Goal: Transaction & Acquisition: Purchase product/service

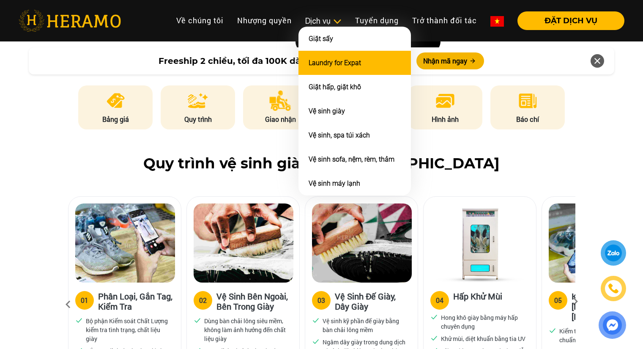
scroll to position [282, 0]
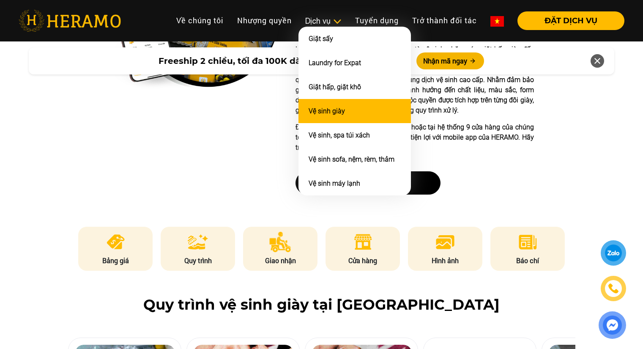
click at [363, 109] on li "Vệ sinh giày" at bounding box center [355, 111] width 113 height 24
click at [325, 109] on link "Vệ sinh giày" at bounding box center [327, 111] width 36 height 8
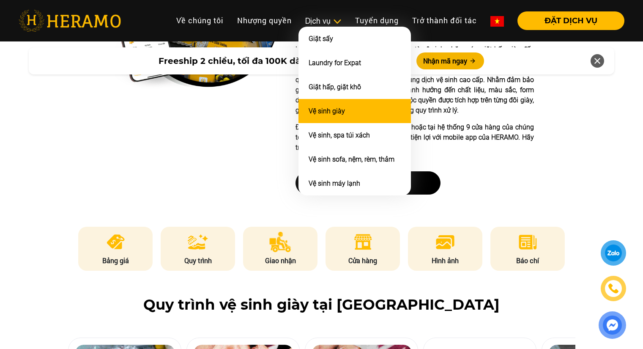
click at [325, 109] on link "Vệ sinh giày" at bounding box center [327, 111] width 36 height 8
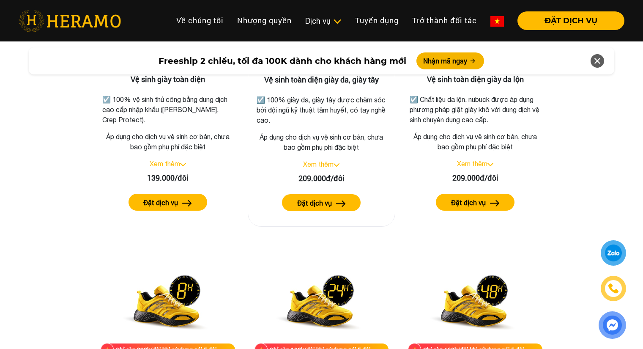
scroll to position [1128, 0]
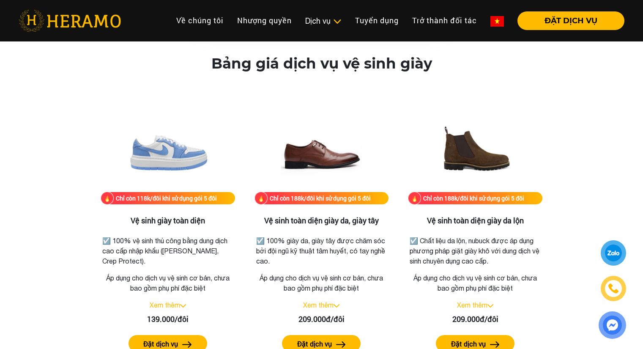
drag, startPoint x: 237, startPoint y: 108, endPoint x: 244, endPoint y: 110, distance: 7.0
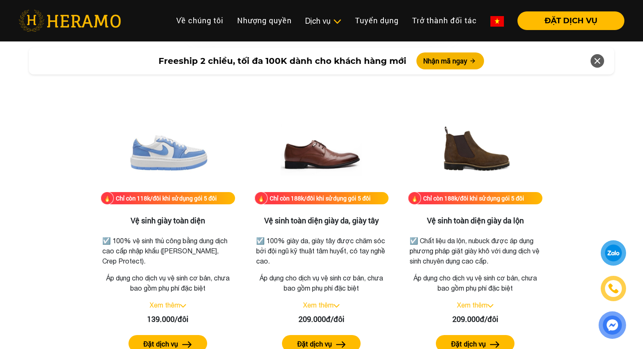
scroll to position [282, 0]
